Goal: Information Seeking & Learning: Learn about a topic

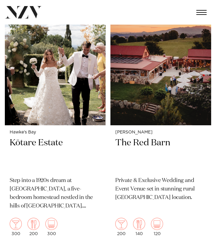
scroll to position [1178, 0]
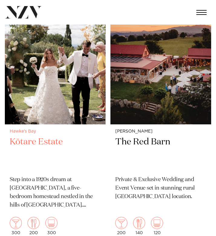
click at [35, 146] on h2 "Kōtare Estate" at bounding box center [55, 153] width 91 height 35
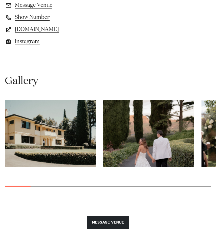
scroll to position [553, 0]
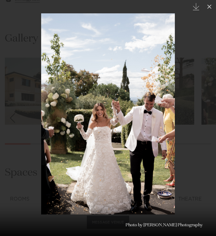
click at [200, 112] on link at bounding box center [205, 118] width 21 height 30
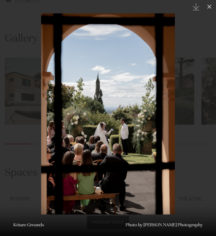
click at [200, 112] on link at bounding box center [205, 118] width 21 height 30
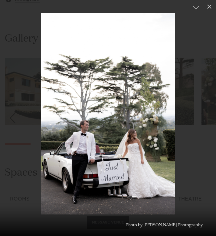
click at [200, 112] on link at bounding box center [205, 118] width 21 height 30
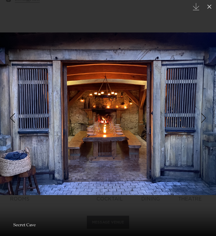
click at [200, 112] on link at bounding box center [205, 118] width 21 height 30
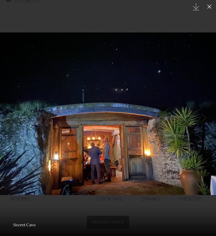
click at [200, 112] on link at bounding box center [205, 118] width 21 height 30
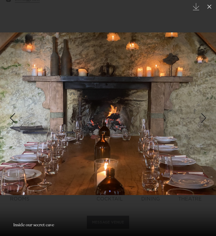
click at [200, 112] on link at bounding box center [205, 118] width 21 height 30
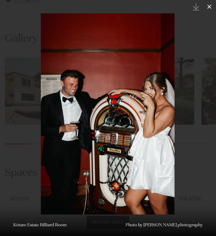
click at [210, 7] on icon at bounding box center [210, 7] width 4 height 4
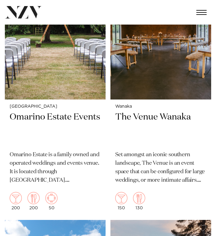
scroll to position [2994, 0]
